Goal: Task Accomplishment & Management: Manage account settings

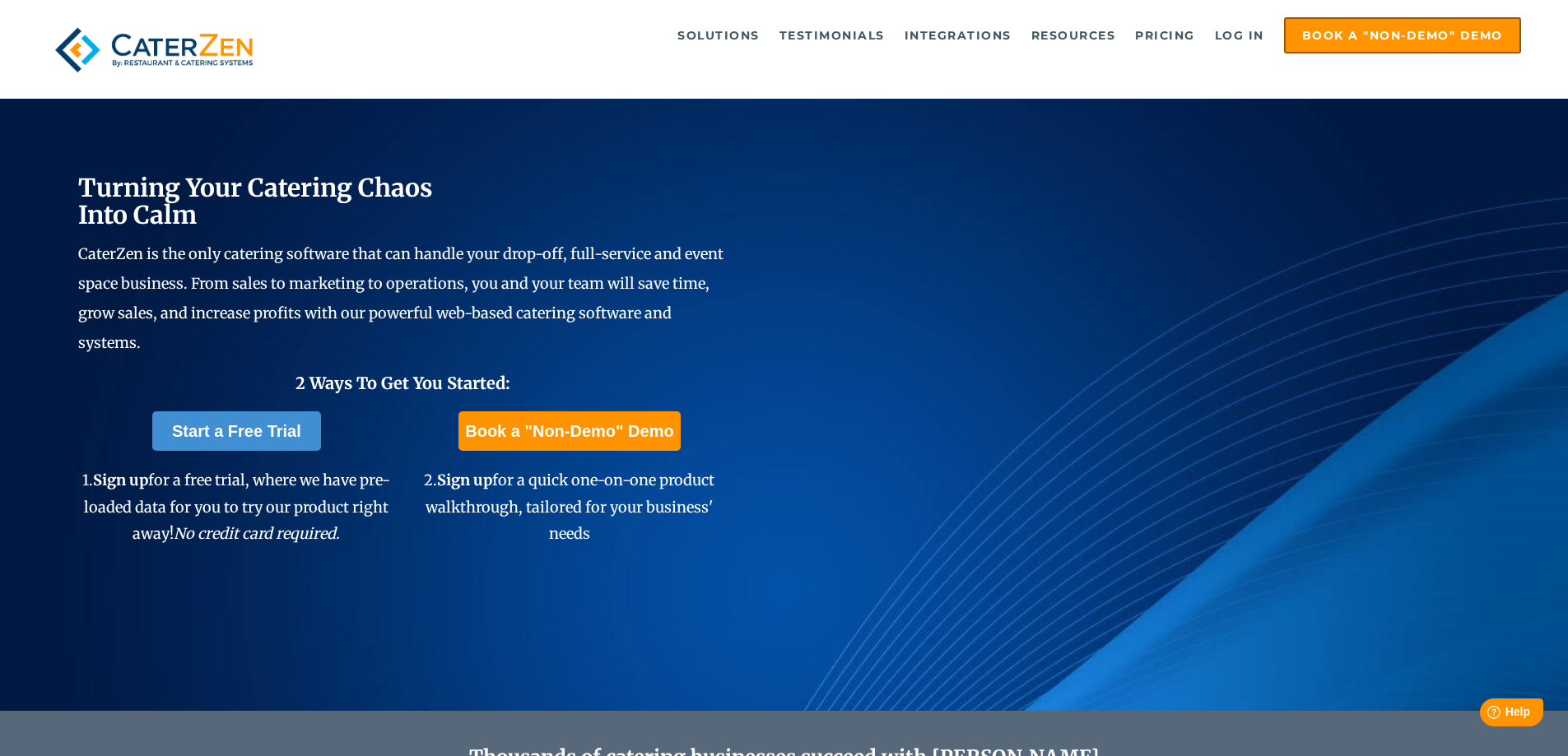
click at [1203, 24] on ul "Solutions Catering CRM Catering Sales Catering Management Catering Marketing Ca…" at bounding box center [910, 35] width 1223 height 36
click at [1242, 47] on link "Log in" at bounding box center [1240, 35] width 66 height 33
click at [1241, 35] on link "Log in" at bounding box center [1240, 35] width 66 height 33
click at [1249, 37] on link "Log in" at bounding box center [1240, 35] width 66 height 33
click at [1235, 37] on link "Log in" at bounding box center [1240, 35] width 66 height 33
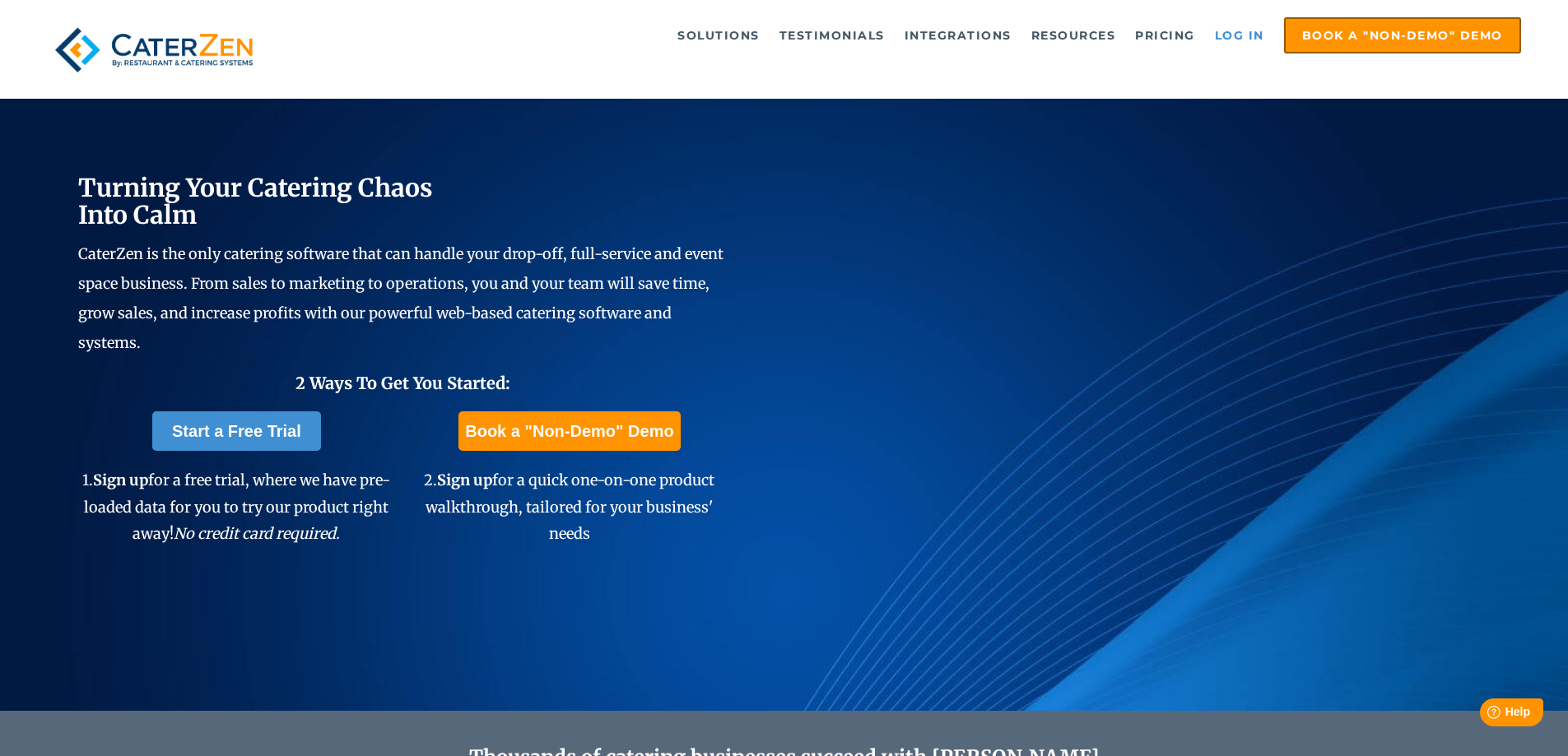
click at [1241, 32] on link "Log in" at bounding box center [1240, 35] width 66 height 33
click at [1249, 30] on link "Log in" at bounding box center [1240, 35] width 66 height 33
